Goal: Find specific page/section

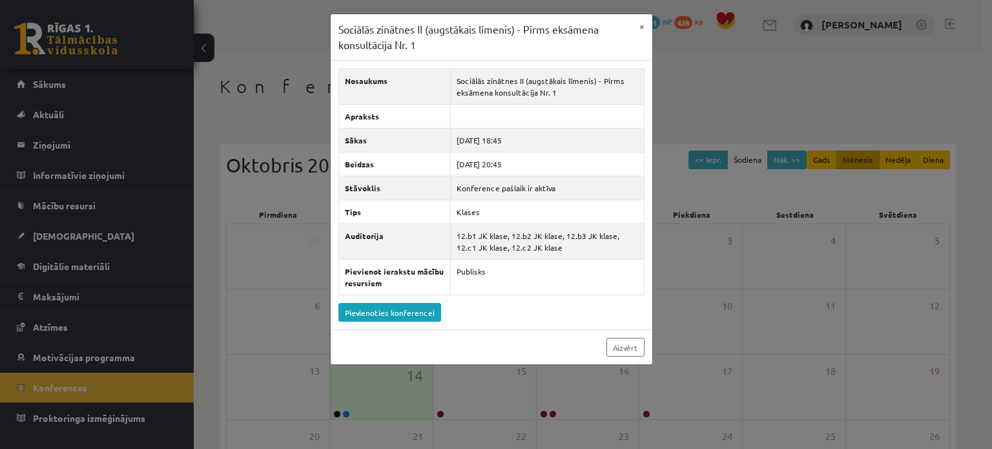
scroll to position [167, 0]
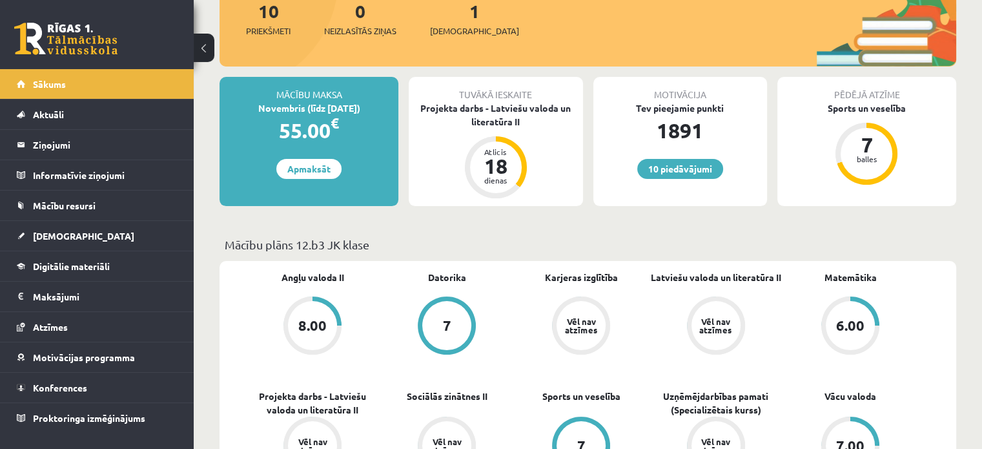
scroll to position [173, 0]
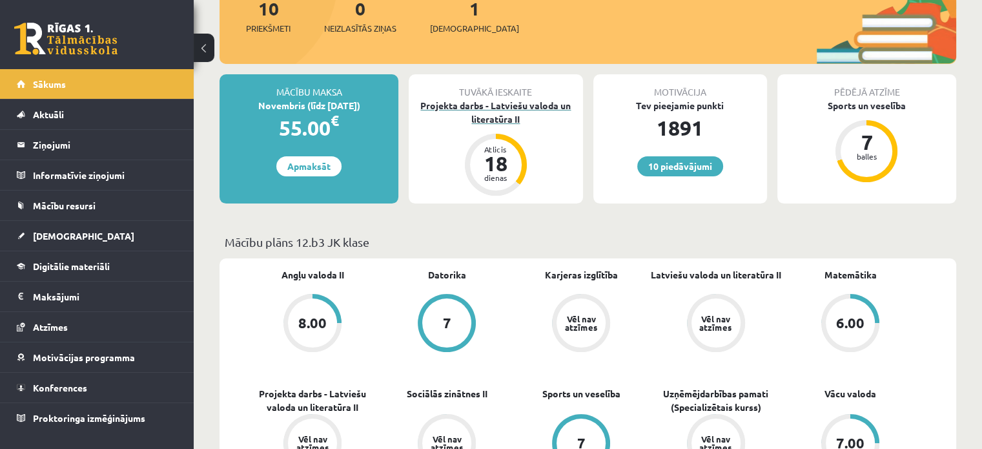
click at [493, 116] on div "Projekta darbs - Latviešu valoda un literatūra II" at bounding box center [496, 112] width 174 height 27
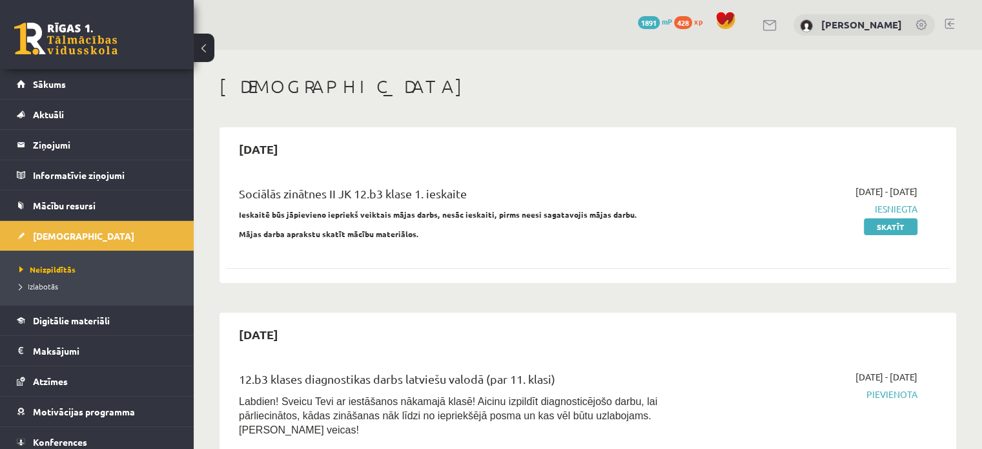
click at [266, 188] on div "Sociālās zinātnes II JK 12.b3 klase 1. ieskaite" at bounding box center [462, 197] width 446 height 24
